Goal: Task Accomplishment & Management: Complete application form

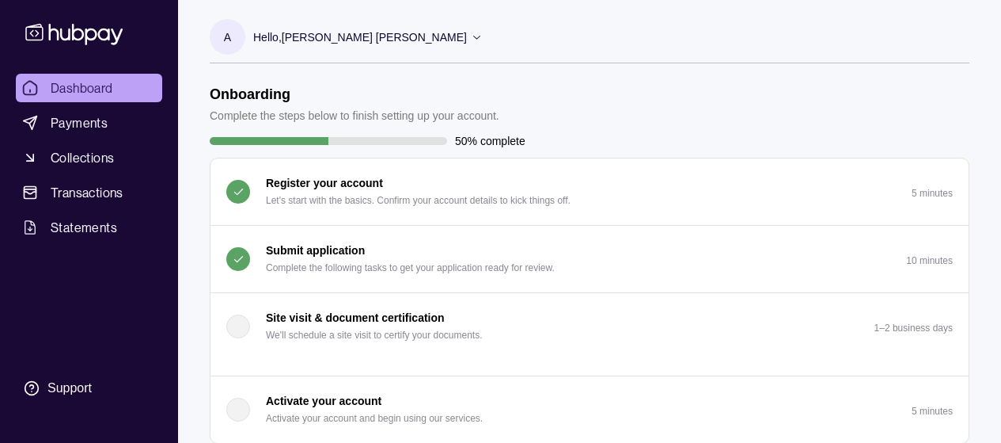
click at [332, 245] on p "Submit application" at bounding box center [315, 249] width 99 height 17
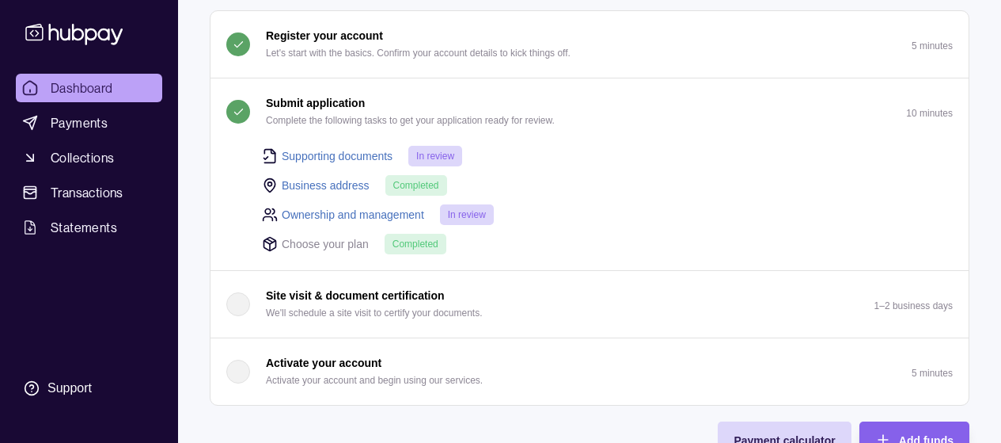
scroll to position [158, 0]
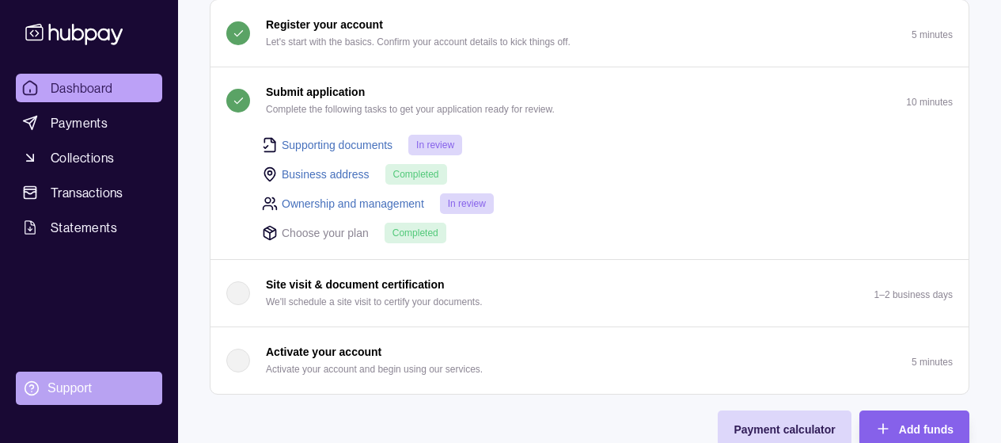
click at [78, 385] on div "Support" at bounding box center [69, 387] width 44 height 17
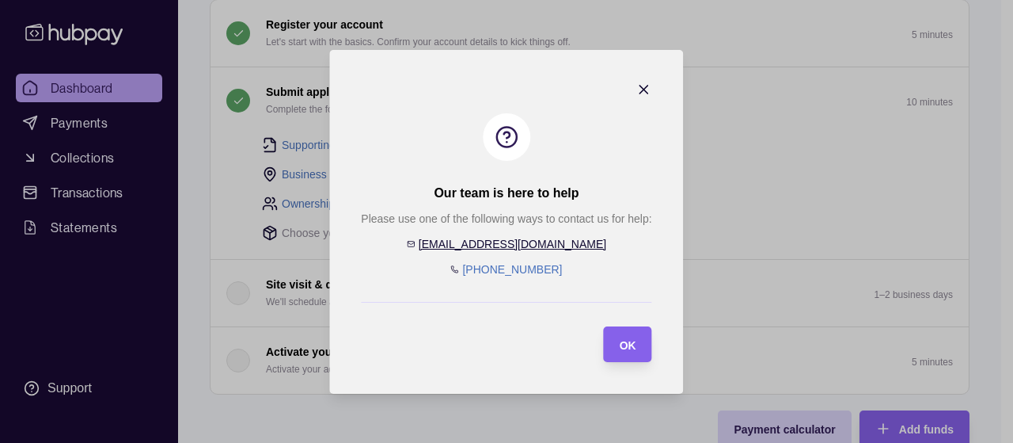
click at [649, 96] on icon "button" at bounding box center [644, 90] width 16 height 16
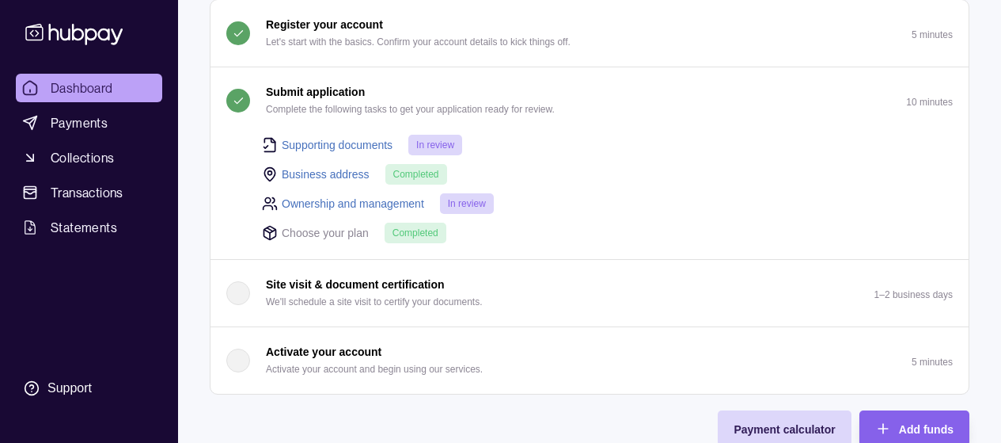
click at [355, 141] on link "Supporting documents" at bounding box center [337, 144] width 111 height 17
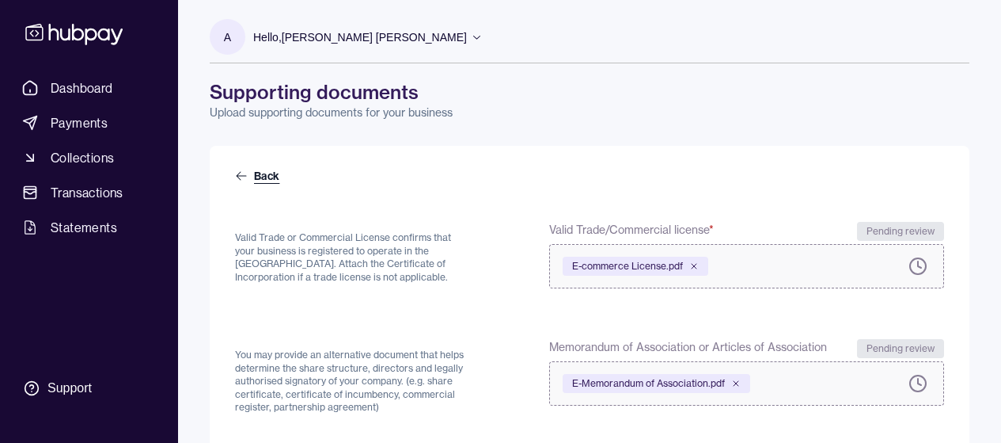
click at [260, 174] on link "Back" at bounding box center [258, 176] width 47 height 16
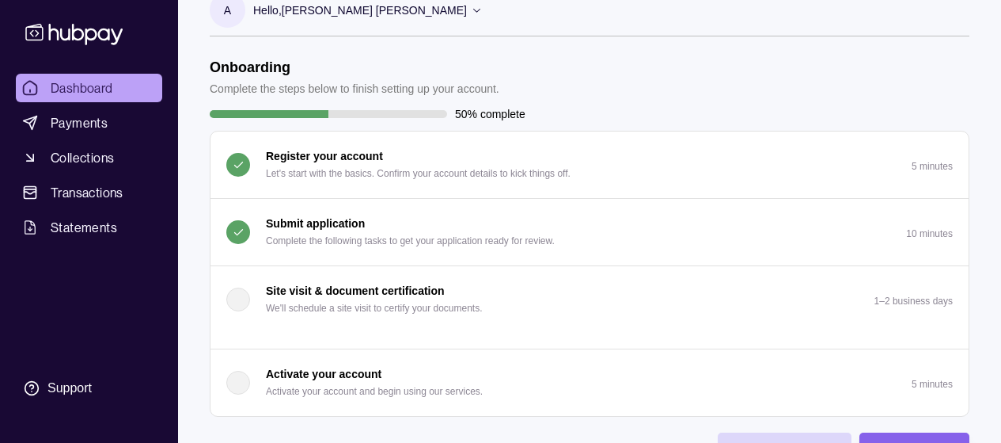
scroll to position [32, 0]
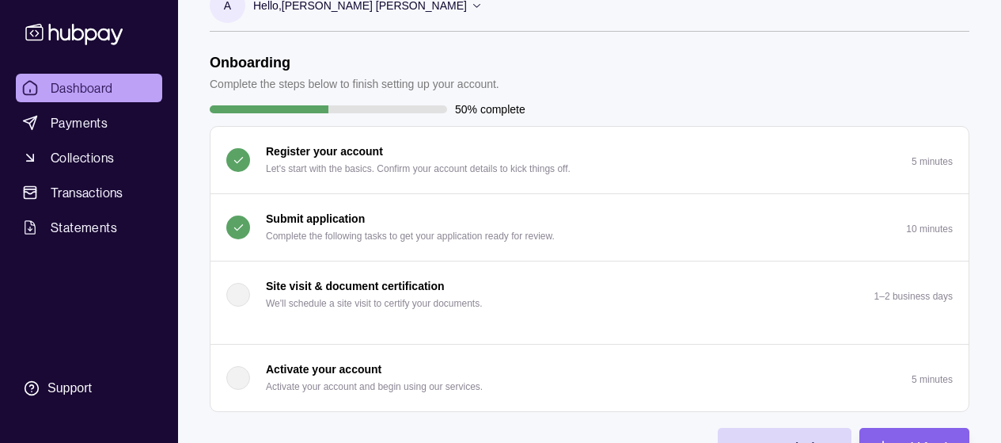
click at [340, 218] on p "Submit application" at bounding box center [315, 218] width 99 height 17
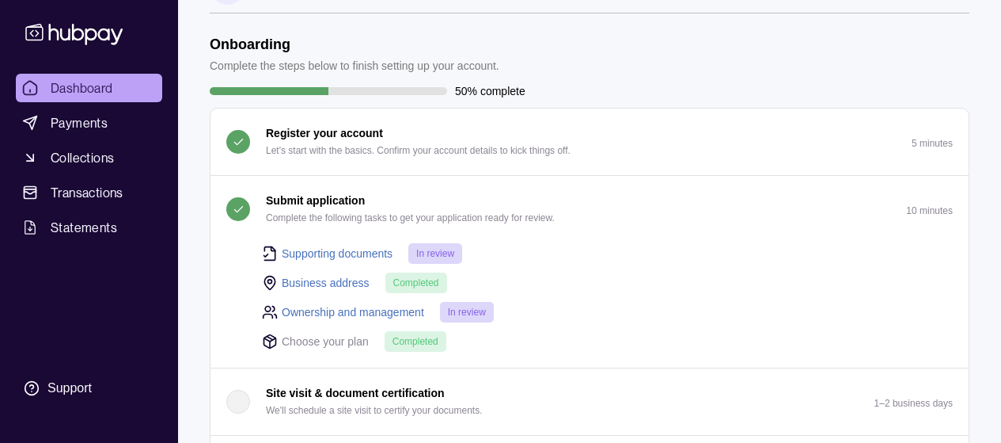
scroll to position [74, 0]
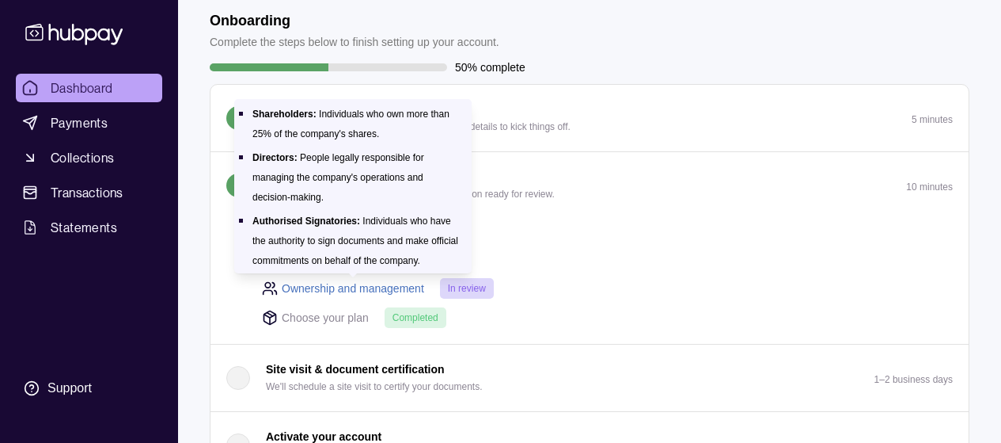
click at [332, 291] on link "Ownership and management" at bounding box center [353, 287] width 142 height 17
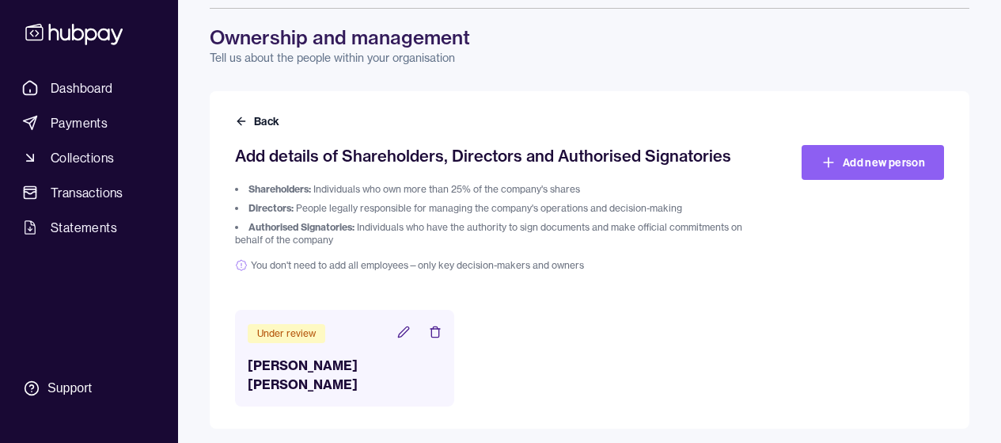
scroll to position [60, 0]
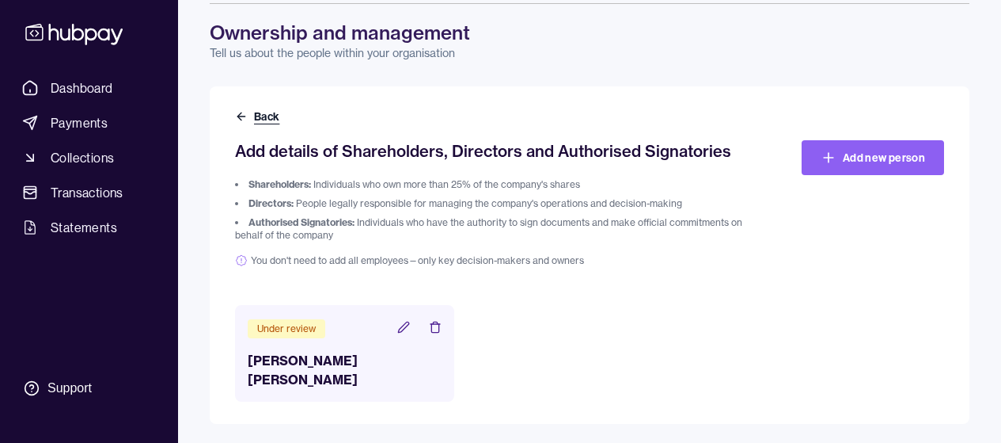
click at [240, 116] on icon at bounding box center [241, 116] width 13 height 13
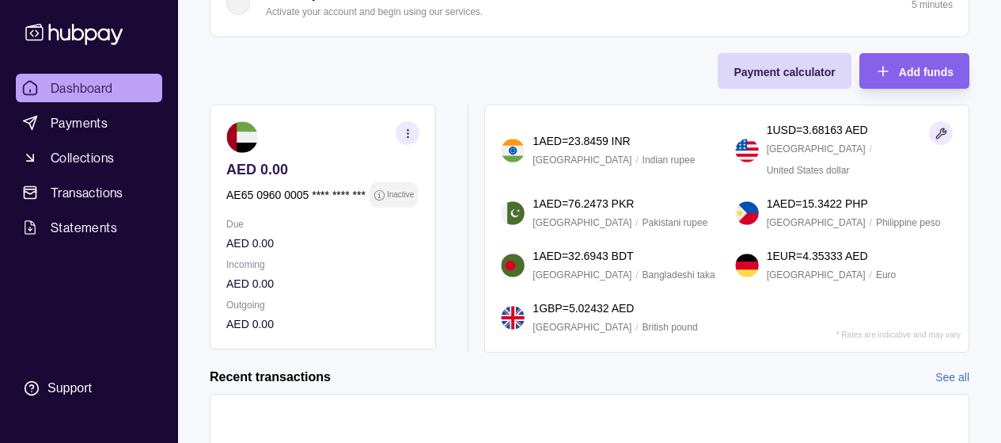
scroll to position [406, 0]
click at [412, 131] on icon "button" at bounding box center [408, 133] width 12 height 12
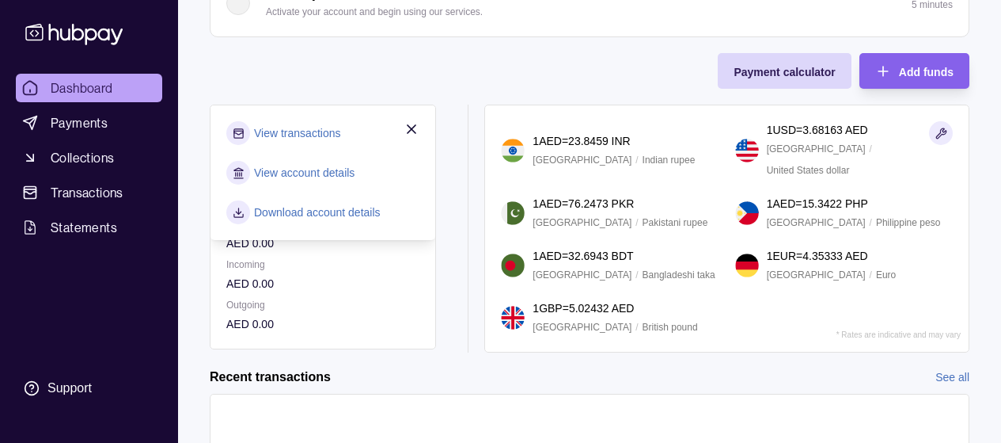
click at [321, 172] on link "View account details" at bounding box center [304, 172] width 101 height 17
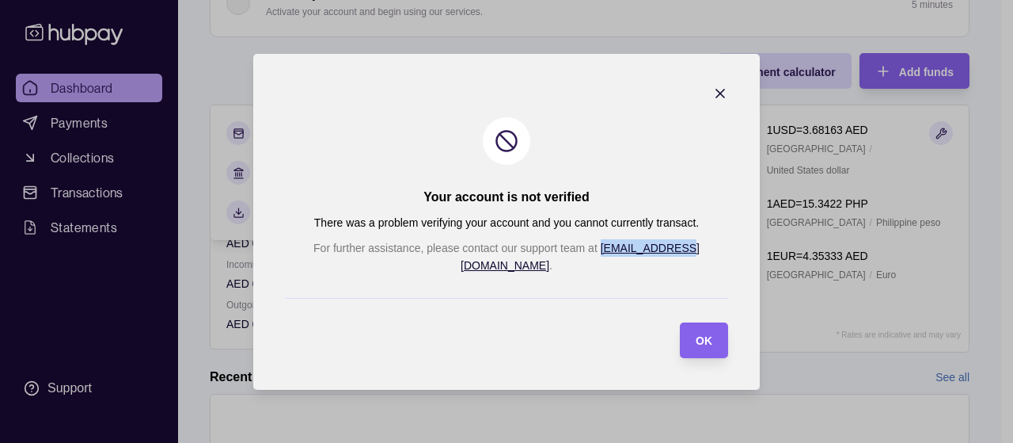
drag, startPoint x: 606, startPoint y: 258, endPoint x: 690, endPoint y: 258, distance: 83.1
click at [690, 258] on p "For further assistance, please contact our support team at [EMAIL_ADDRESS][DOMA…" at bounding box center [506, 256] width 443 height 35
copy link "[EMAIL_ADDRESS][DOMAIN_NAME]"
click at [696, 335] on span "OK" at bounding box center [704, 340] width 17 height 13
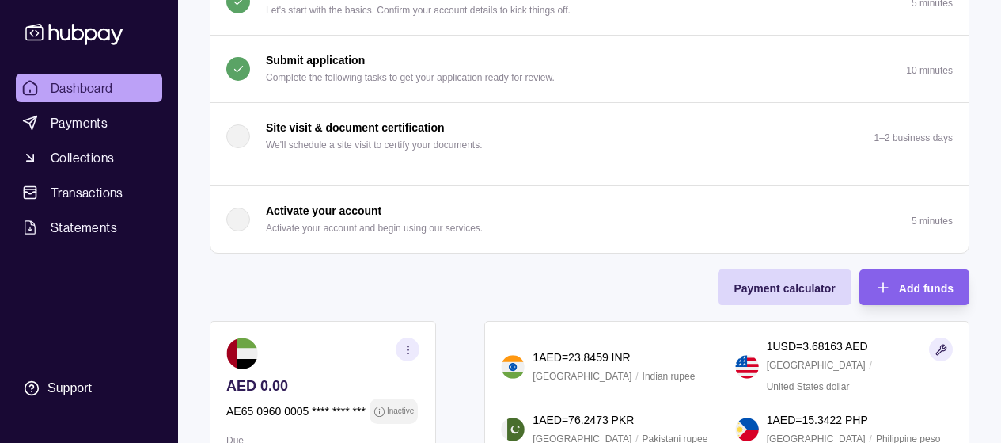
scroll to position [6, 0]
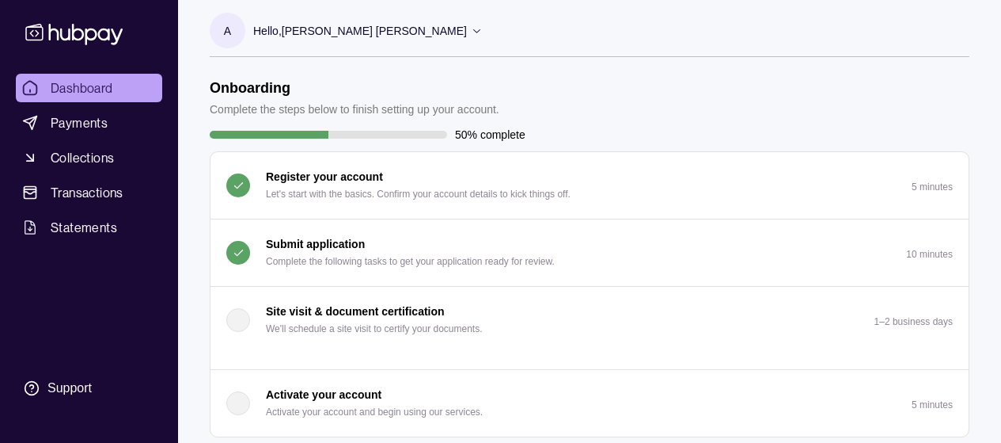
click at [320, 244] on p "Submit application" at bounding box center [315, 243] width 99 height 17
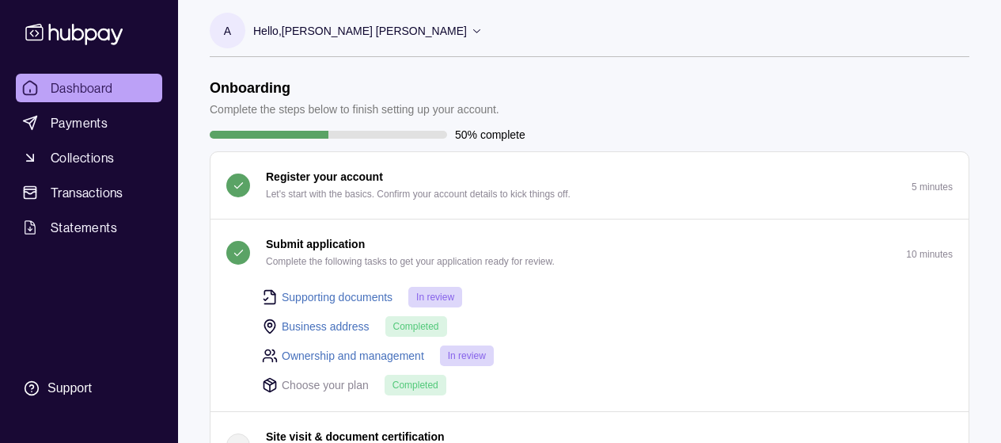
click at [339, 298] on link "Supporting documents" at bounding box center [337, 296] width 111 height 17
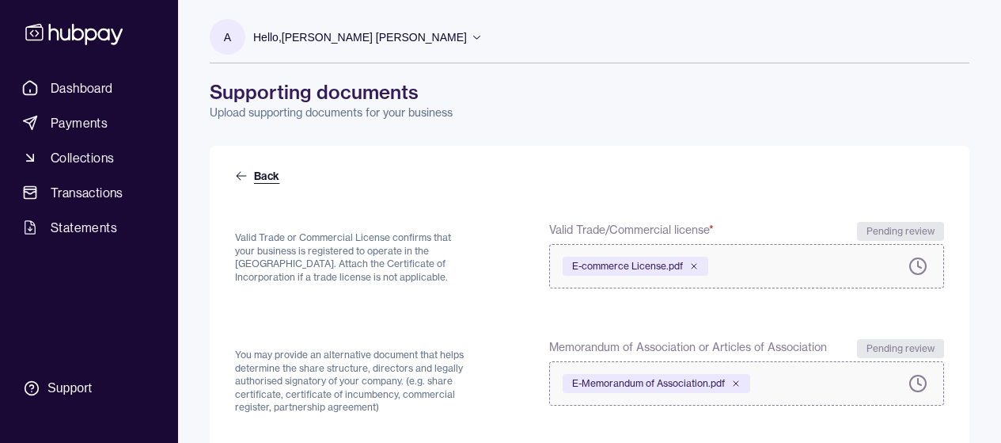
click at [272, 175] on link "Back" at bounding box center [258, 176] width 47 height 16
